Goal: Task Accomplishment & Management: Use online tool/utility

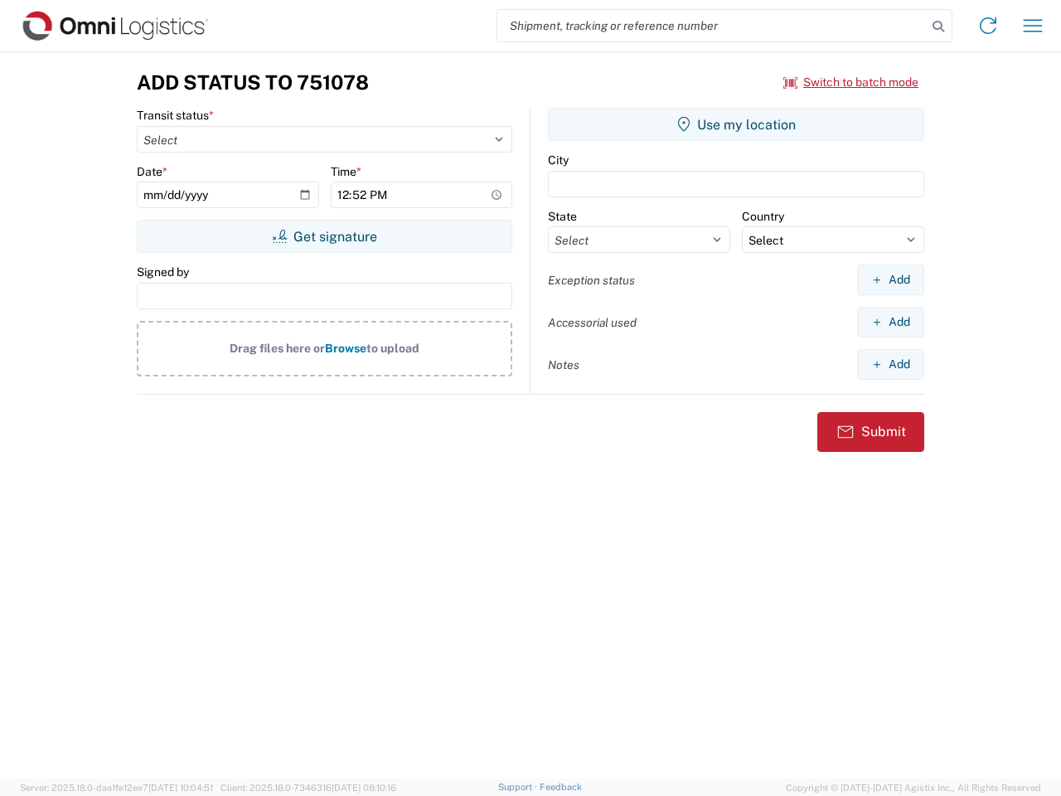
click at [712, 26] on input "search" at bounding box center [711, 25] width 429 height 31
click at [938, 27] on icon at bounding box center [938, 26] width 23 height 23
click at [988, 26] on icon at bounding box center [988, 25] width 27 height 27
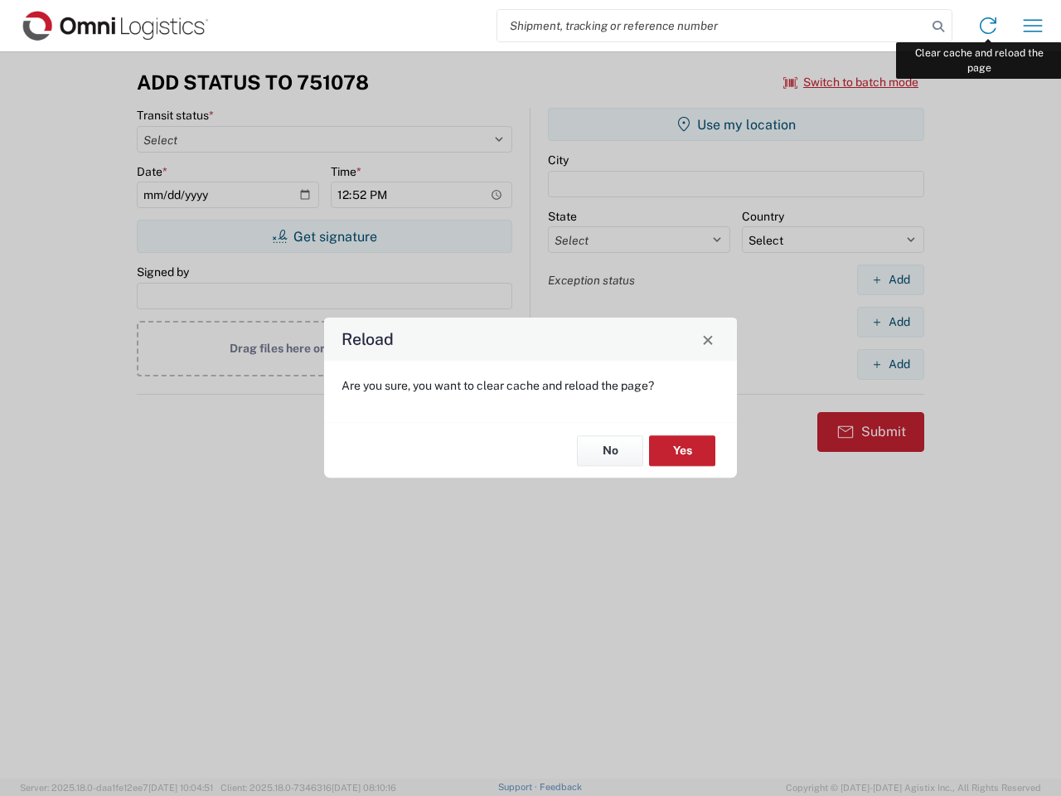
click at [1033, 26] on div "Reload Are you sure, you want to clear cache and reload the page? No Yes" at bounding box center [530, 398] width 1061 height 796
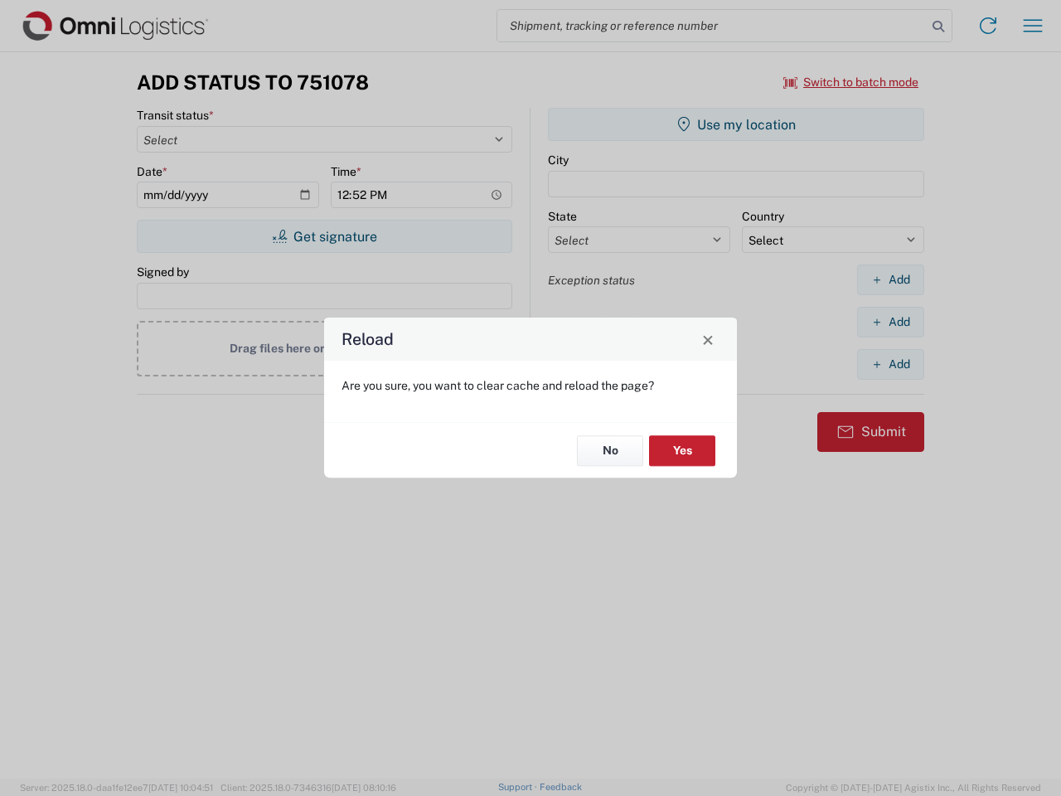
click at [851, 82] on div "Reload Are you sure, you want to clear cache and reload the page? No Yes" at bounding box center [530, 398] width 1061 height 796
click at [324, 236] on div "Reload Are you sure, you want to clear cache and reload the page? No Yes" at bounding box center [530, 398] width 1061 height 796
click at [736, 124] on div "Reload Are you sure, you want to clear cache and reload the page? No Yes" at bounding box center [530, 398] width 1061 height 796
click at [890, 279] on div "Reload Are you sure, you want to clear cache and reload the page? No Yes" at bounding box center [530, 398] width 1061 height 796
click at [890, 322] on div "Reload Are you sure, you want to clear cache and reload the page? No Yes" at bounding box center [530, 398] width 1061 height 796
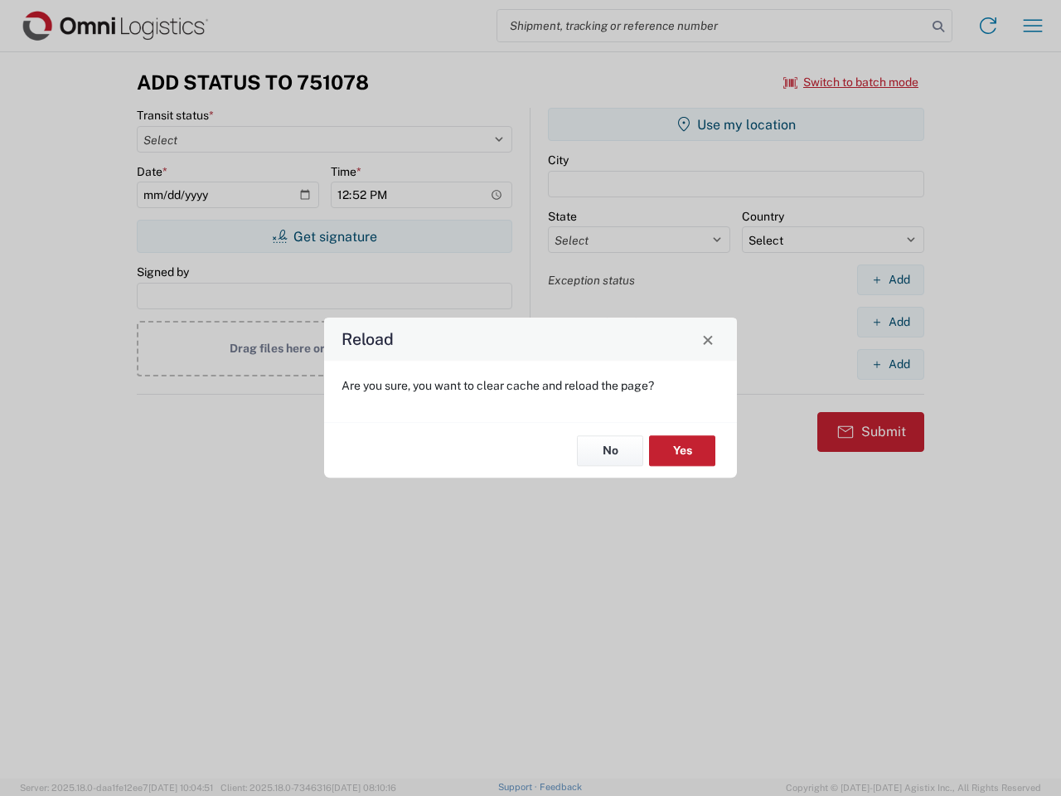
click at [890, 364] on div "Reload Are you sure, you want to clear cache and reload the page? No Yes" at bounding box center [530, 398] width 1061 height 796
